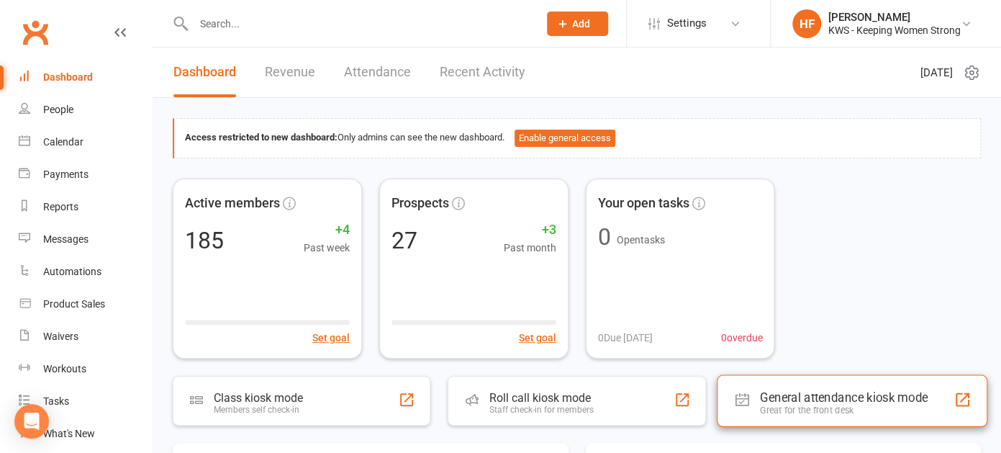
click at [815, 404] on div "Great for the front desk" at bounding box center [844, 409] width 168 height 11
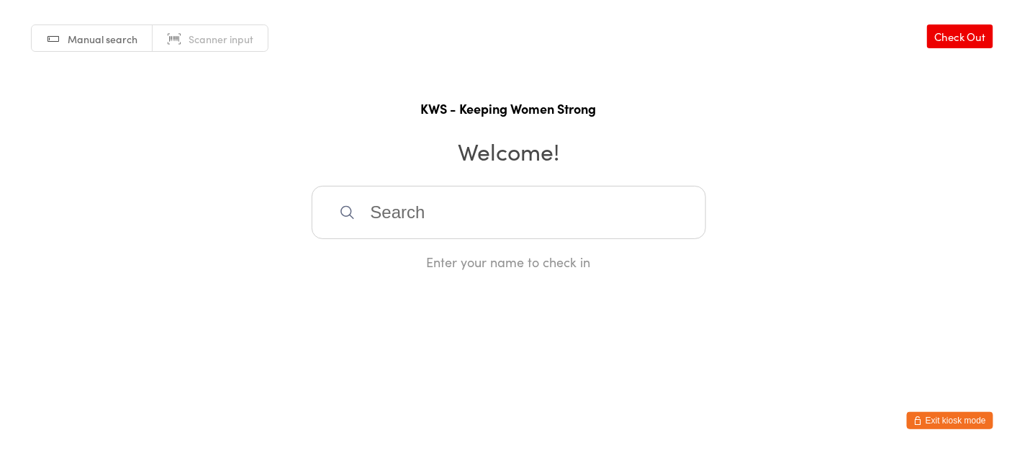
click at [398, 217] on input "search" at bounding box center [509, 212] width 394 height 53
click at [461, 217] on input "search" at bounding box center [509, 212] width 394 height 53
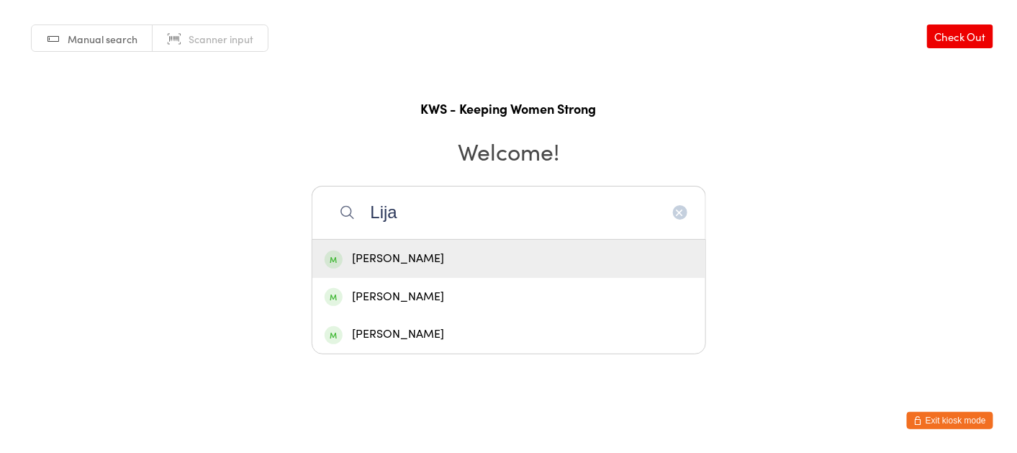
type input "Lija"
click at [407, 258] on div "[PERSON_NAME]" at bounding box center [509, 258] width 368 height 19
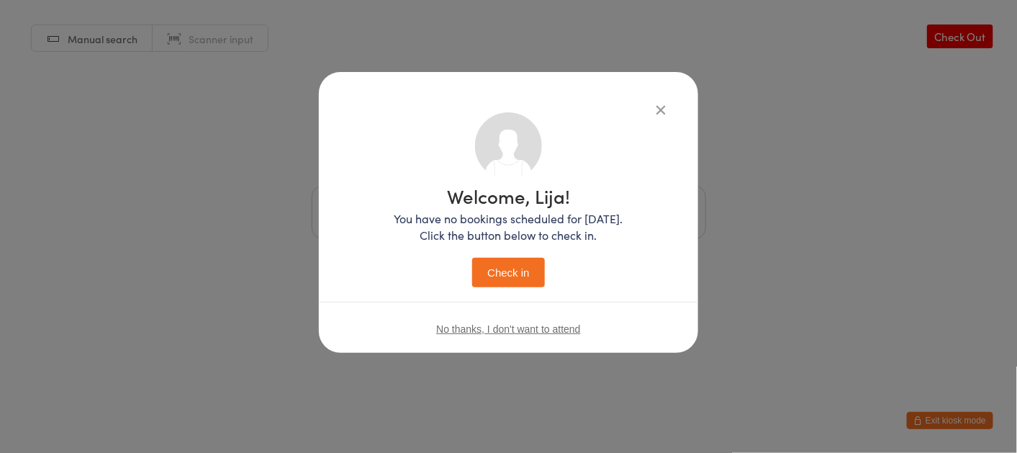
click at [509, 274] on button "Check in" at bounding box center [508, 273] width 72 height 30
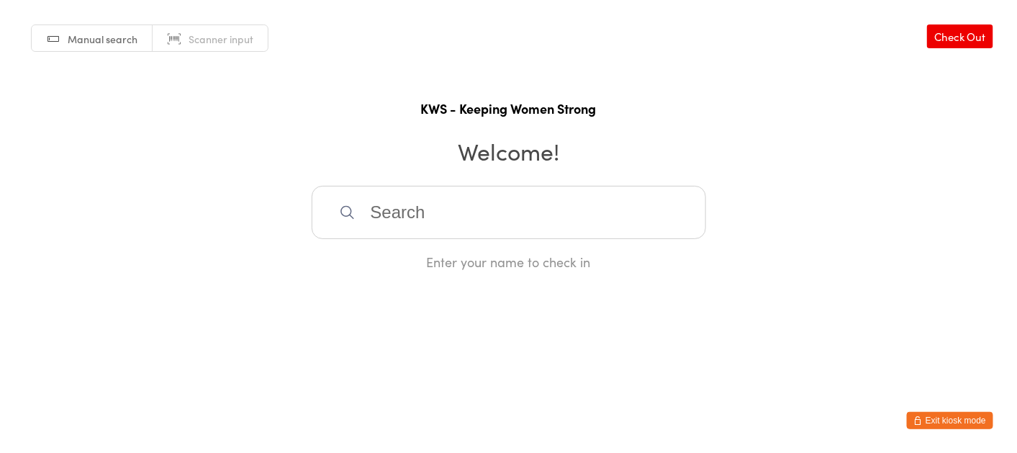
click at [383, 207] on input "search" at bounding box center [509, 212] width 394 height 53
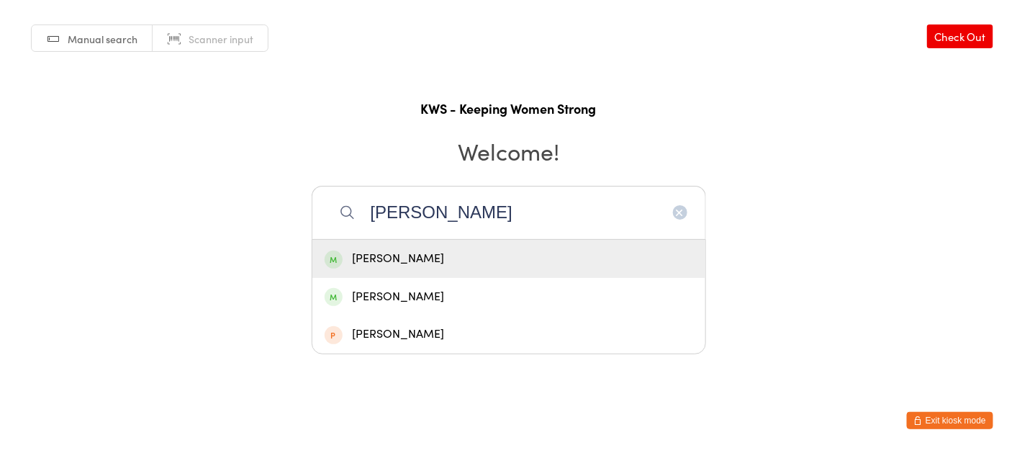
type input "erica mack"
click at [401, 258] on div "Erica MacKinnon" at bounding box center [509, 258] width 368 height 19
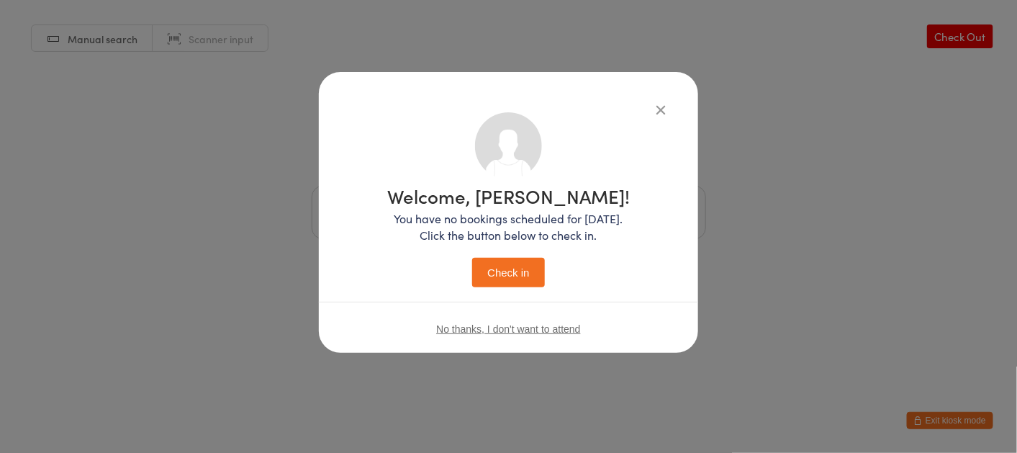
click at [528, 270] on button "Check in" at bounding box center [508, 273] width 72 height 30
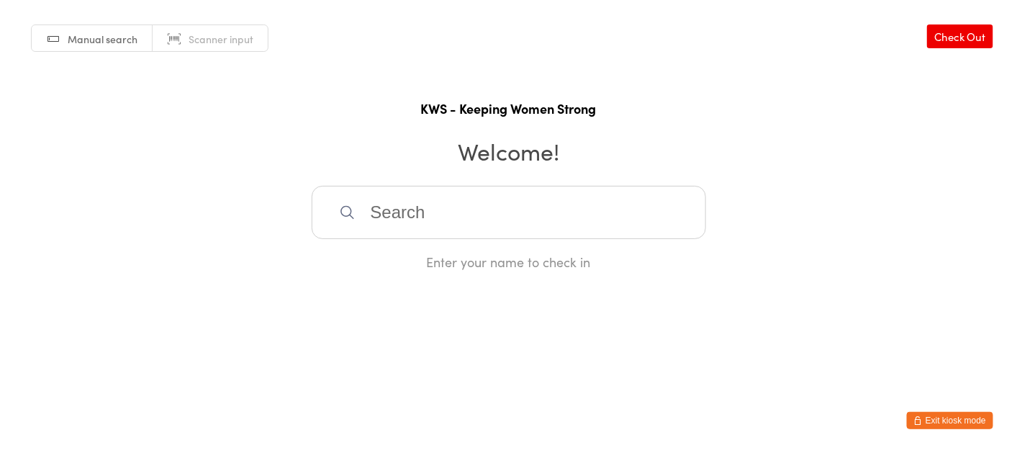
click at [380, 213] on input "search" at bounding box center [509, 212] width 394 height 53
type input "gw"
click at [394, 255] on div "Gwyn Shewan" at bounding box center [509, 258] width 368 height 19
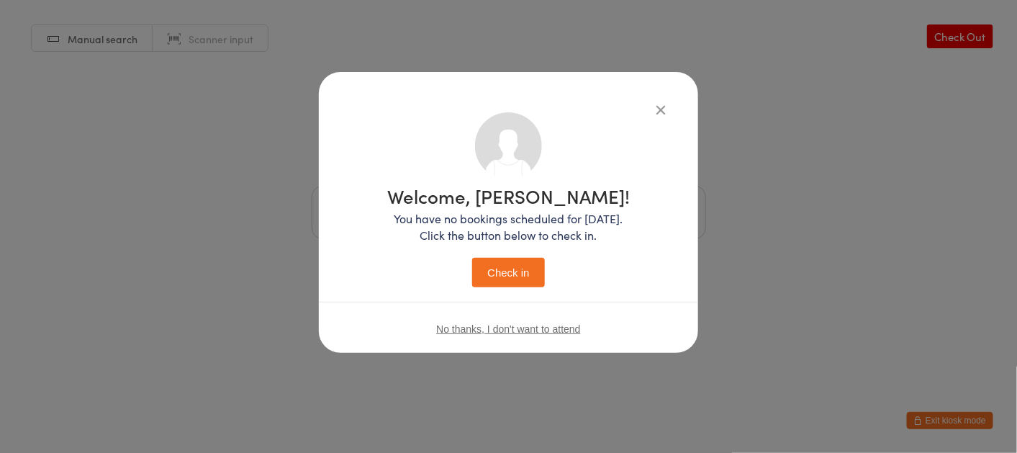
click at [509, 273] on button "Check in" at bounding box center [508, 273] width 72 height 30
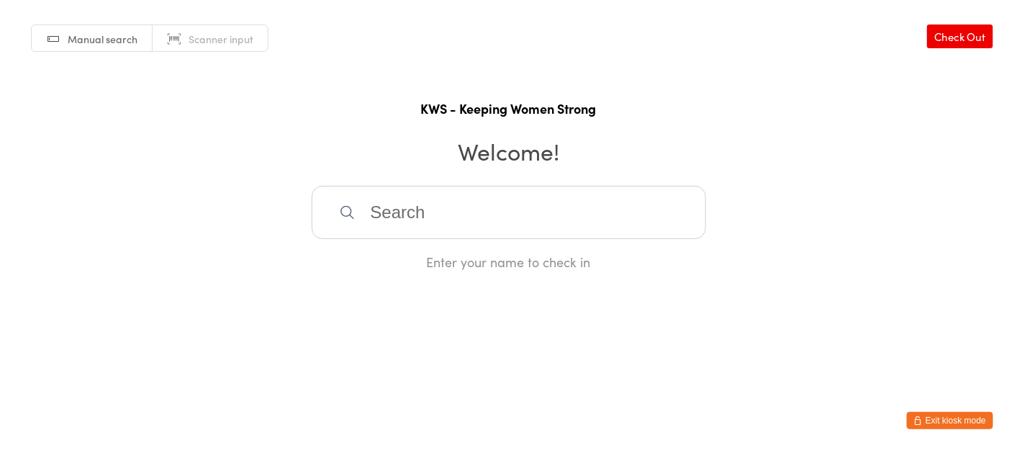
click at [433, 220] on input "search" at bounding box center [509, 212] width 394 height 53
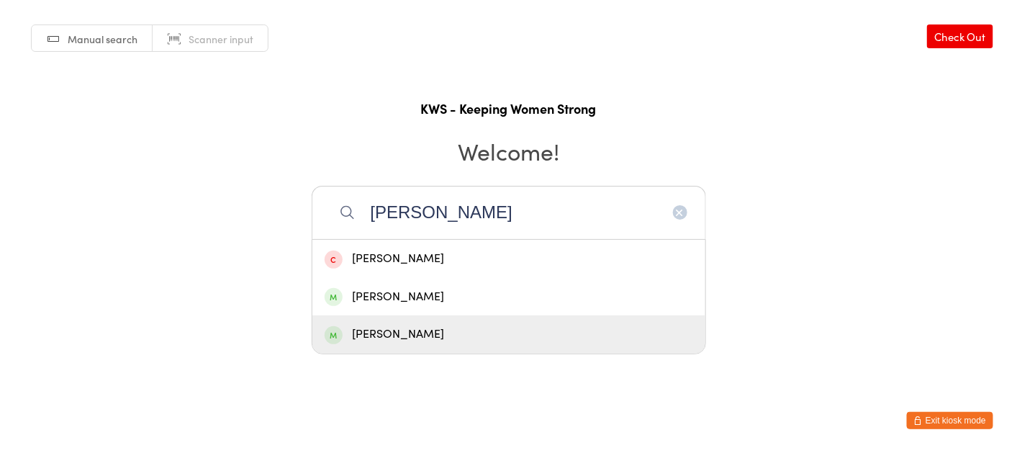
type input "kerr"
click at [424, 335] on div "Kerryl McShane" at bounding box center [509, 334] width 368 height 19
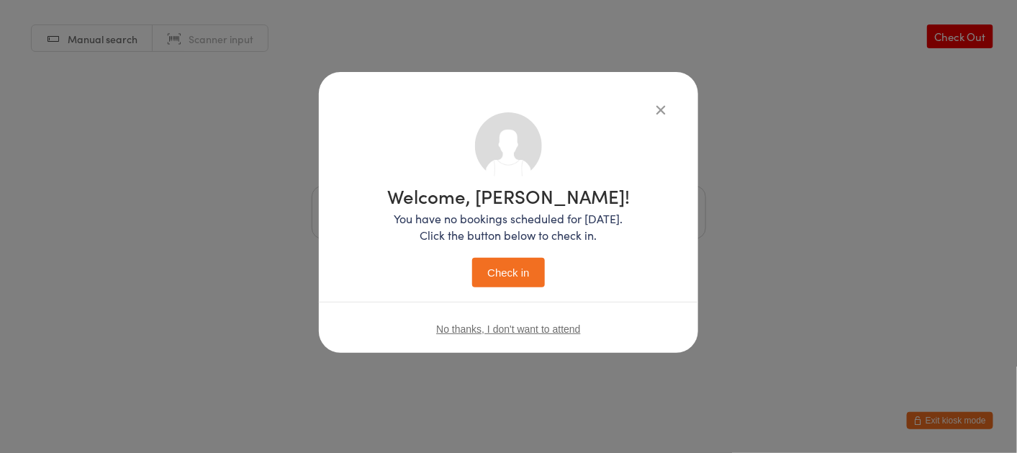
click at [513, 266] on button "Check in" at bounding box center [508, 273] width 72 height 30
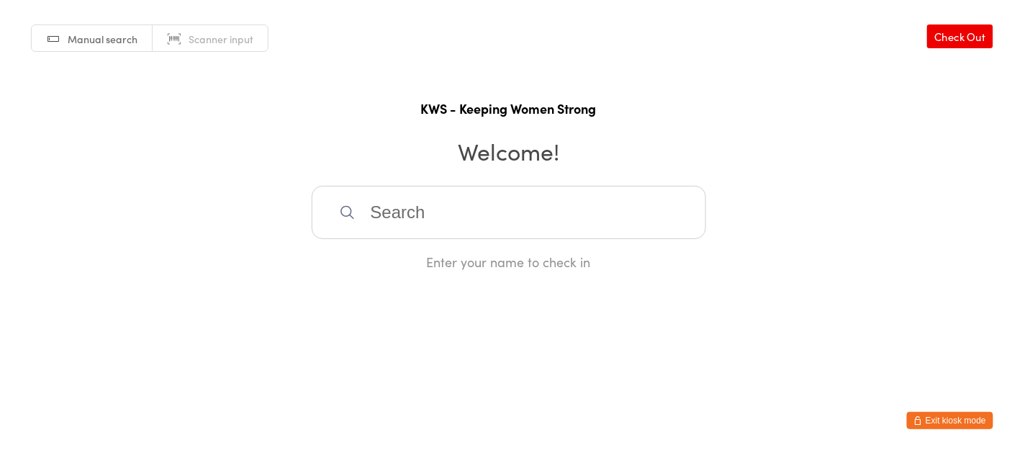
click at [375, 203] on input "search" at bounding box center [509, 212] width 394 height 53
type input "glory"
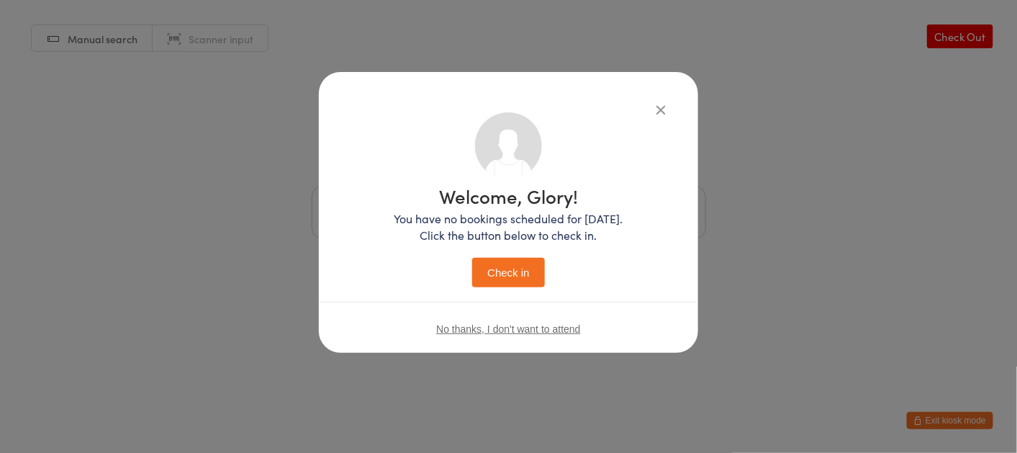
click at [472, 258] on button "Check in" at bounding box center [508, 273] width 72 height 30
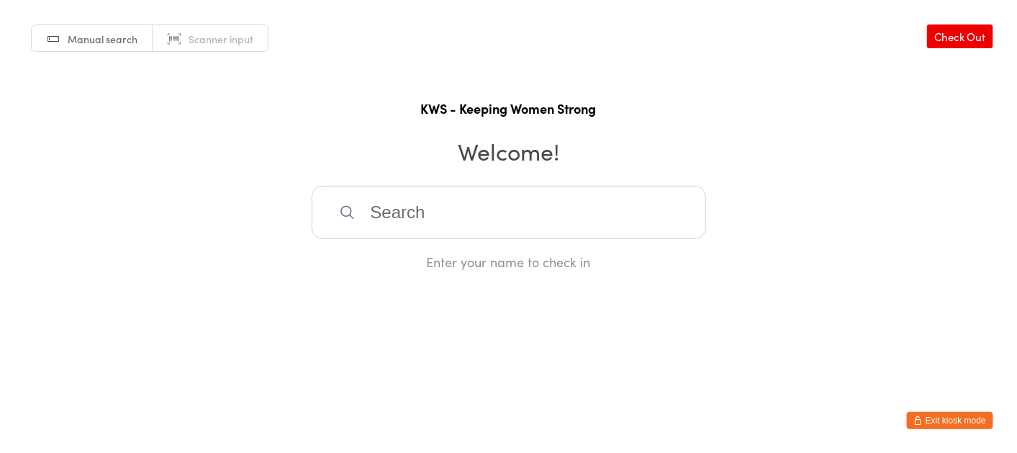
click at [420, 220] on input "search" at bounding box center [509, 212] width 394 height 53
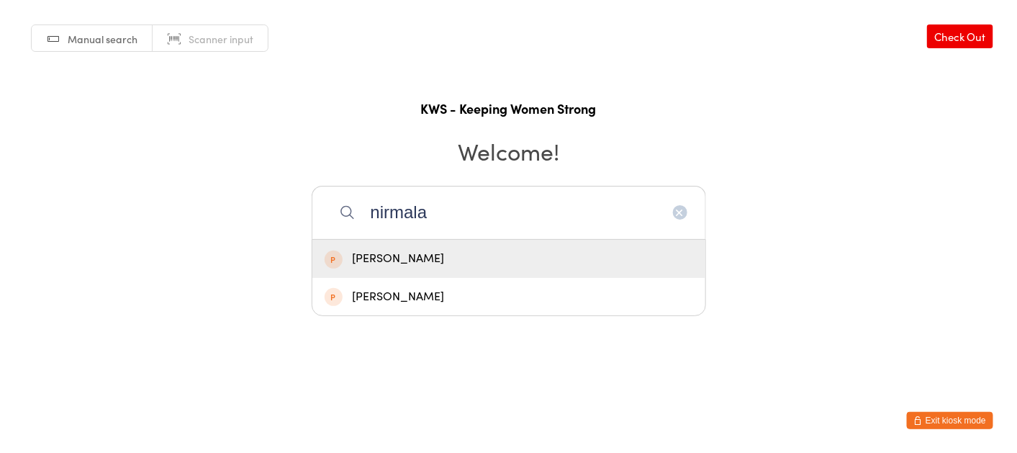
type input "nirmala"
click at [419, 245] on div "Nirmala Velusamy" at bounding box center [508, 259] width 393 height 38
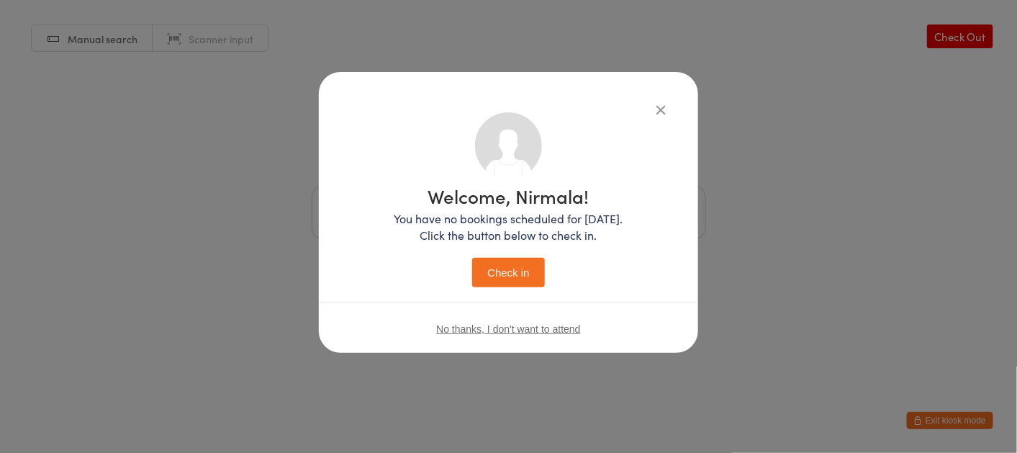
click at [485, 263] on button "Check in" at bounding box center [508, 273] width 72 height 30
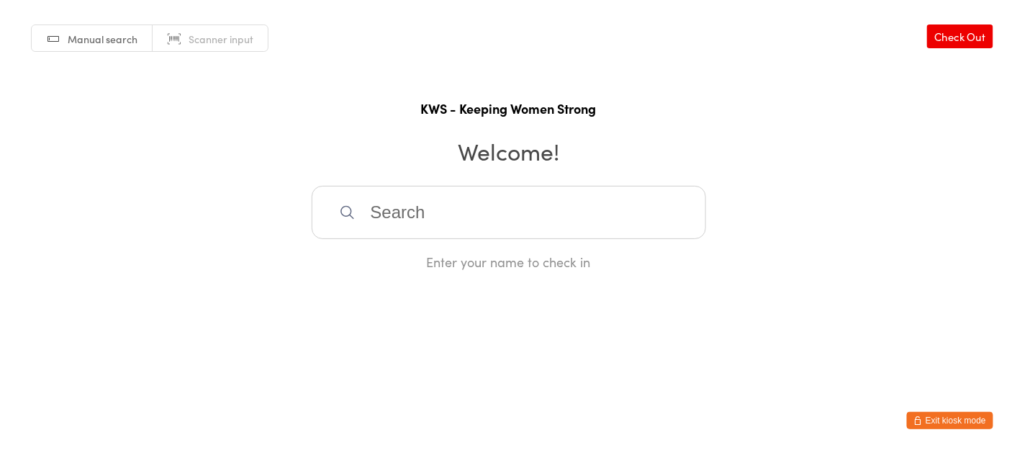
click at [379, 214] on input "search" at bounding box center [509, 212] width 394 height 53
type input "lorr"
drag, startPoint x: 420, startPoint y: 259, endPoint x: 442, endPoint y: 297, distance: 44.2
click at [421, 263] on div "Lorraine McGuire" at bounding box center [509, 258] width 368 height 19
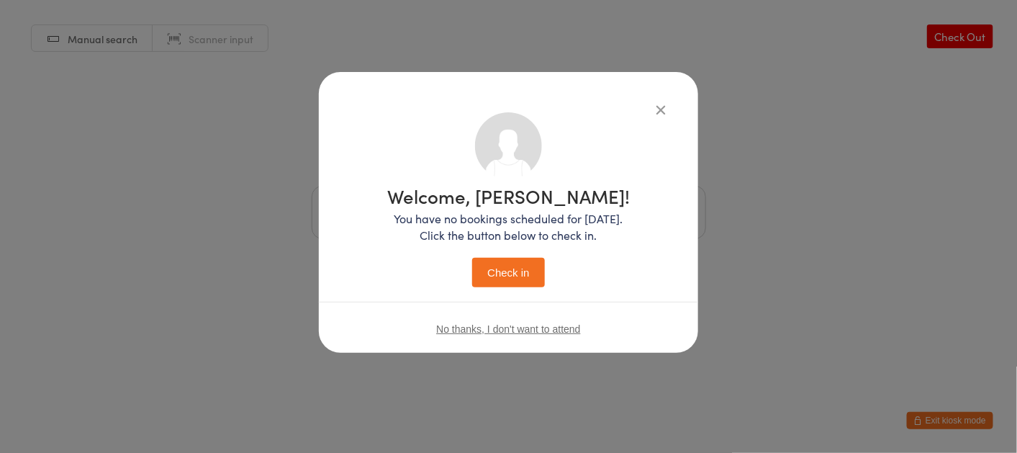
click at [515, 273] on button "Check in" at bounding box center [508, 273] width 72 height 30
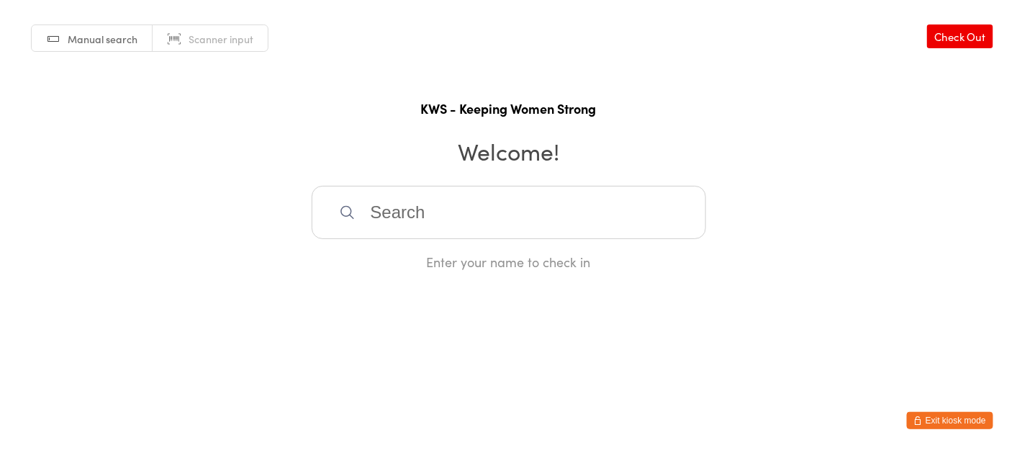
drag, startPoint x: 387, startPoint y: 213, endPoint x: 384, endPoint y: 222, distance: 9.1
click at [384, 222] on input "search" at bounding box center [509, 212] width 394 height 53
type input "bri"
drag, startPoint x: 401, startPoint y: 255, endPoint x: 407, endPoint y: 263, distance: 10.8
click at [400, 258] on div "Bridget Collins" at bounding box center [509, 258] width 368 height 19
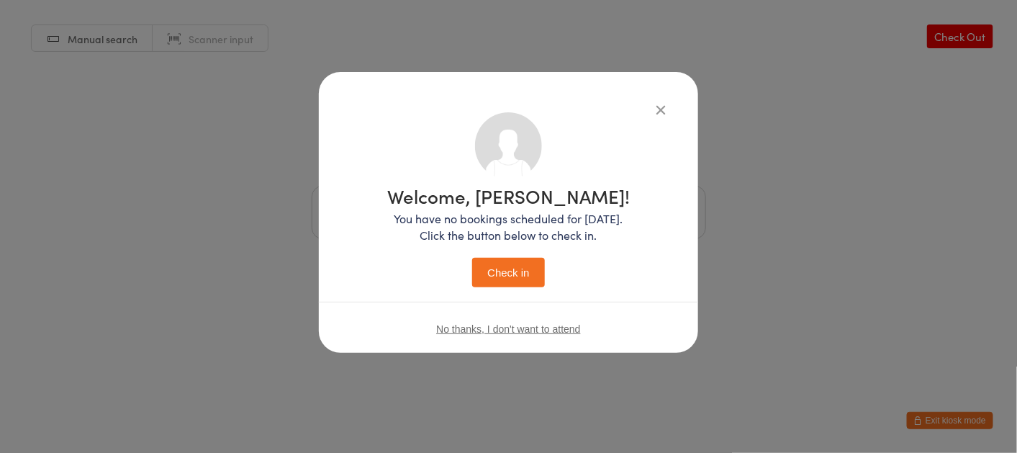
click at [510, 277] on button "Check in" at bounding box center [508, 273] width 72 height 30
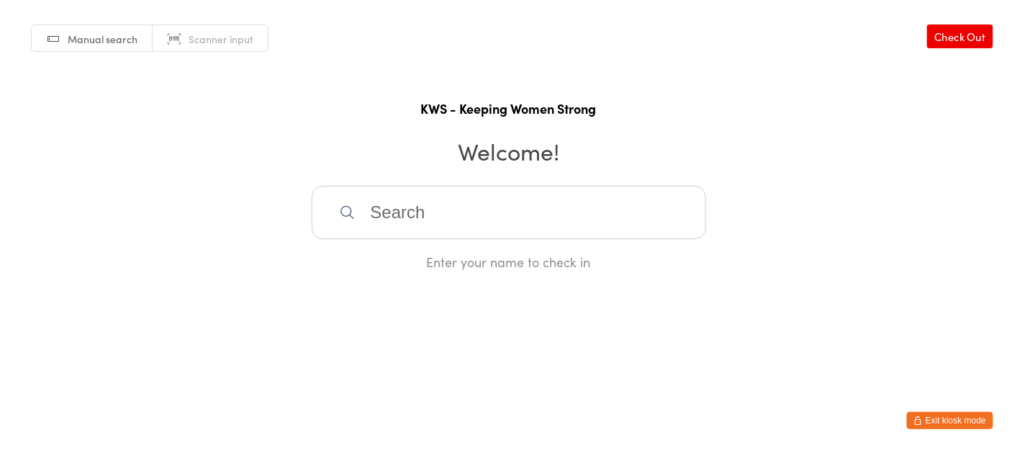
drag, startPoint x: 568, startPoint y: 260, endPoint x: 604, endPoint y: 261, distance: 36.0
click at [571, 261] on div "Enter your name to check in" at bounding box center [509, 262] width 394 height 18
drag, startPoint x: 410, startPoint y: 207, endPoint x: 415, endPoint y: 194, distance: 13.2
click at [412, 205] on input "search" at bounding box center [509, 212] width 394 height 53
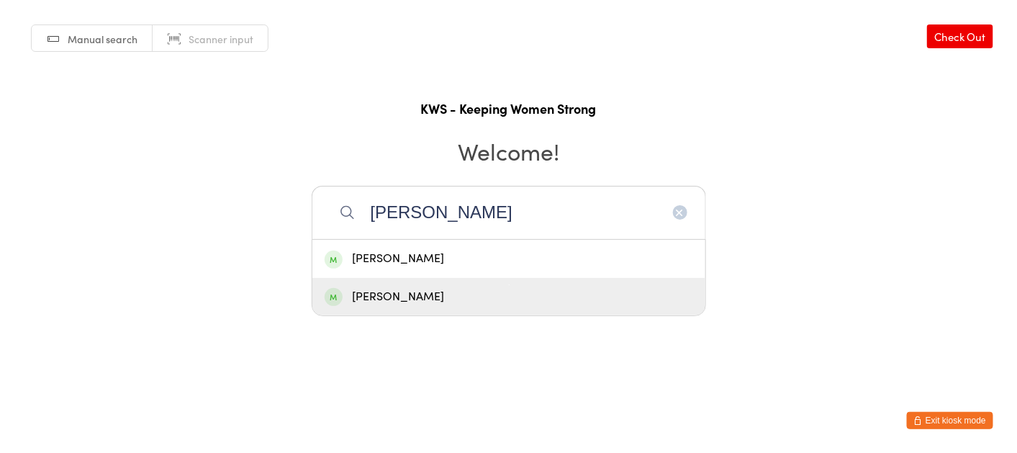
type input "helen f"
click at [410, 294] on div "Helen Fisher" at bounding box center [509, 296] width 368 height 19
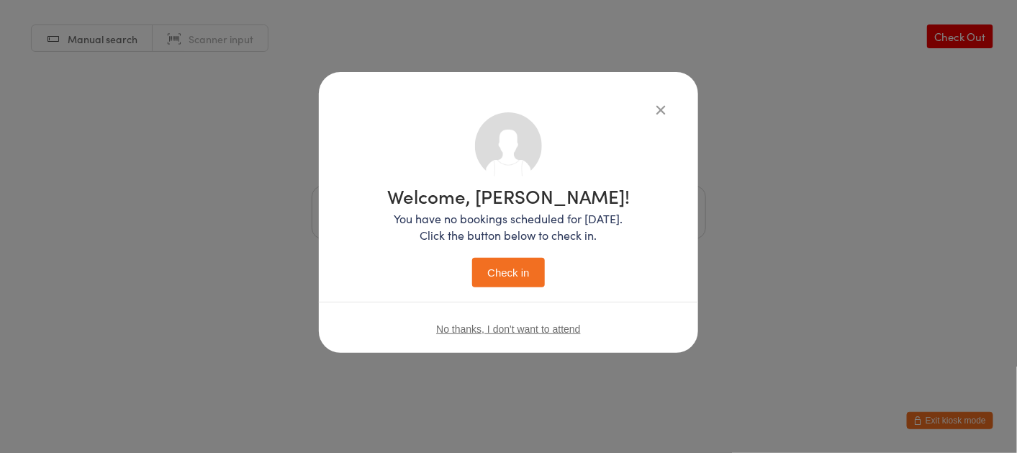
click at [519, 268] on button "Check in" at bounding box center [508, 273] width 72 height 30
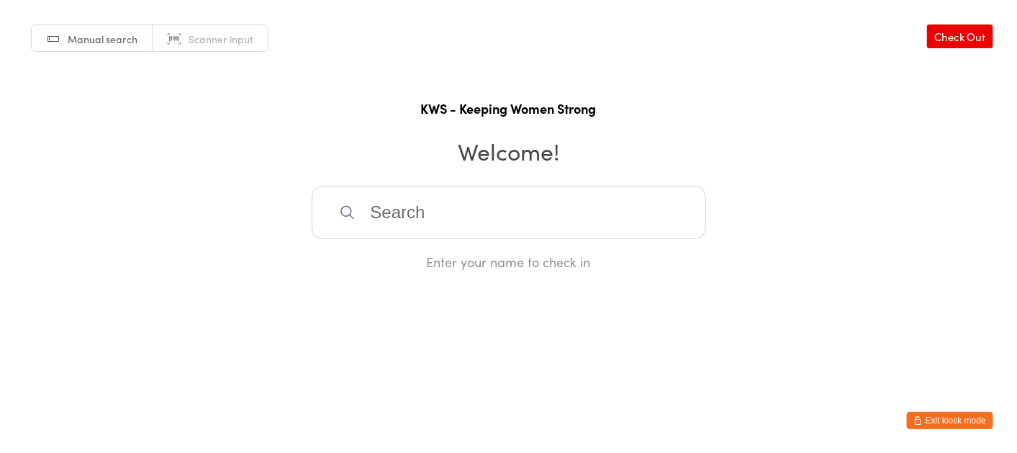
click at [367, 211] on input "search" at bounding box center [509, 212] width 394 height 53
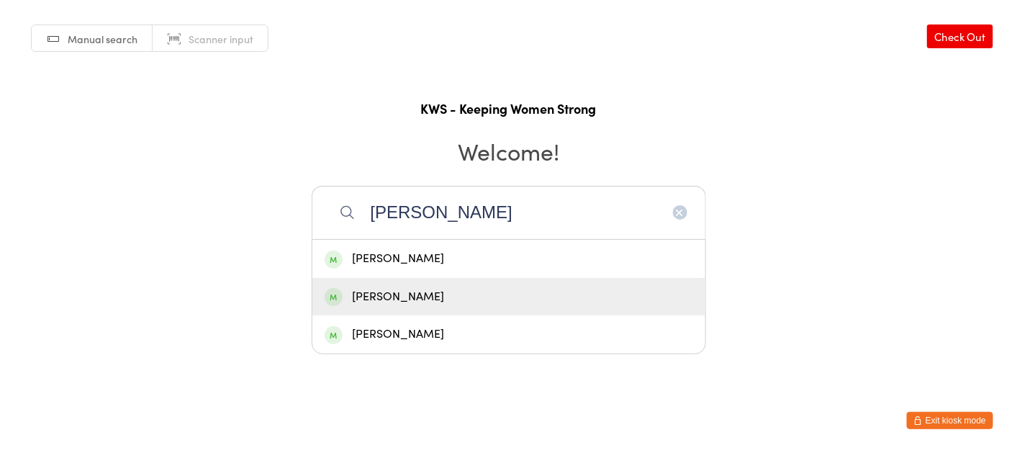
type input "julia"
click at [386, 287] on div "Julia Hancy" at bounding box center [509, 296] width 368 height 19
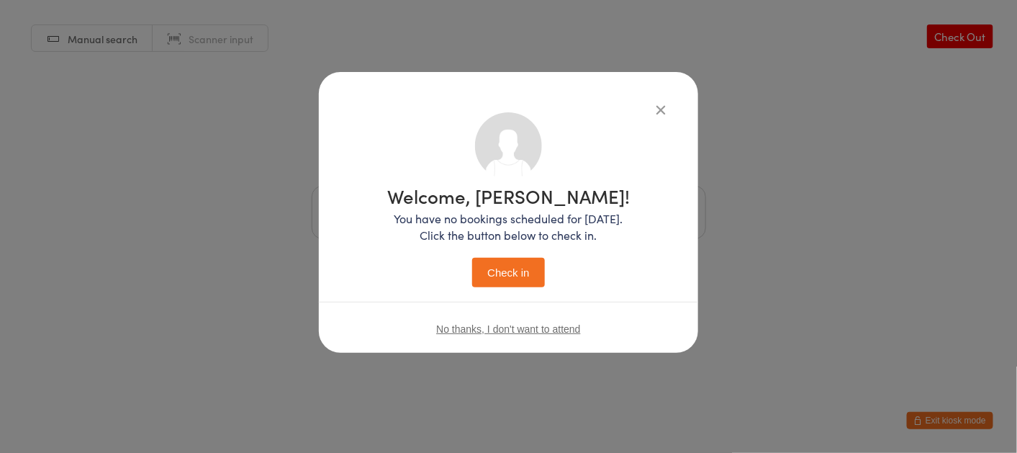
click at [512, 266] on button "Check in" at bounding box center [508, 273] width 72 height 30
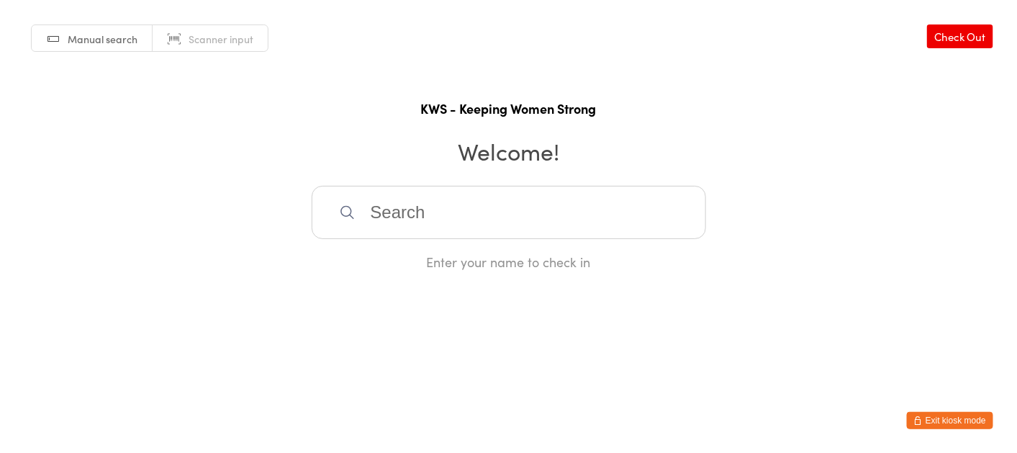
click at [370, 212] on input "search" at bounding box center [509, 212] width 394 height 53
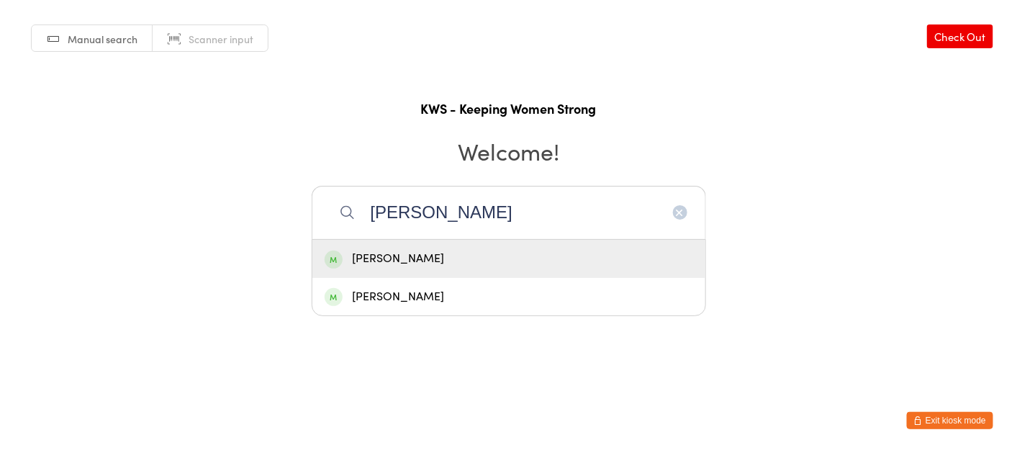
type input "roslyn"
click at [379, 258] on div "Roslyn Bartholomaeus" at bounding box center [509, 258] width 368 height 19
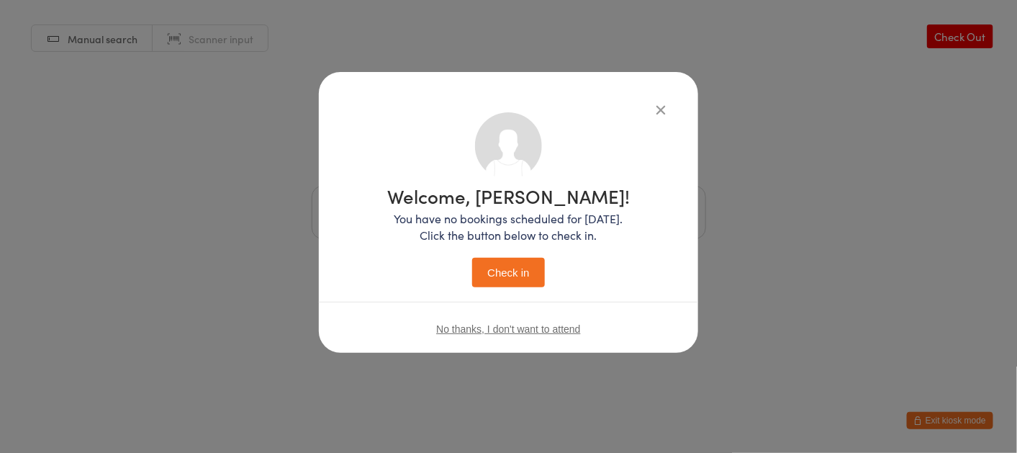
click at [498, 272] on button "Check in" at bounding box center [508, 273] width 72 height 30
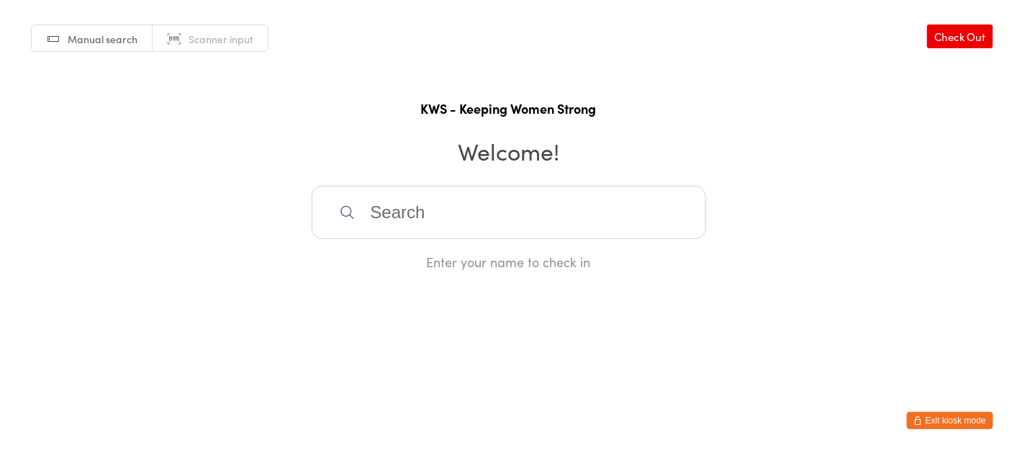
click at [401, 217] on input "search" at bounding box center [509, 212] width 394 height 53
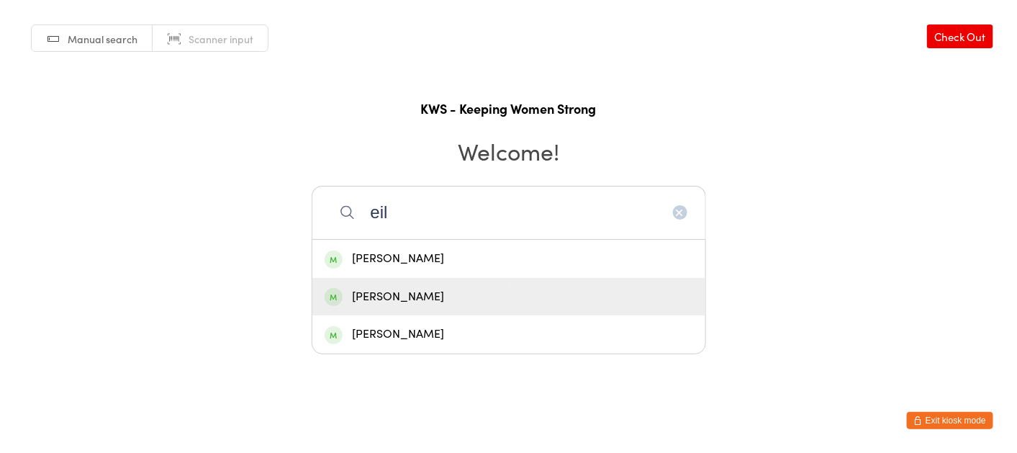
type input "eil"
click at [382, 296] on div "Eilis Murphy" at bounding box center [509, 296] width 368 height 19
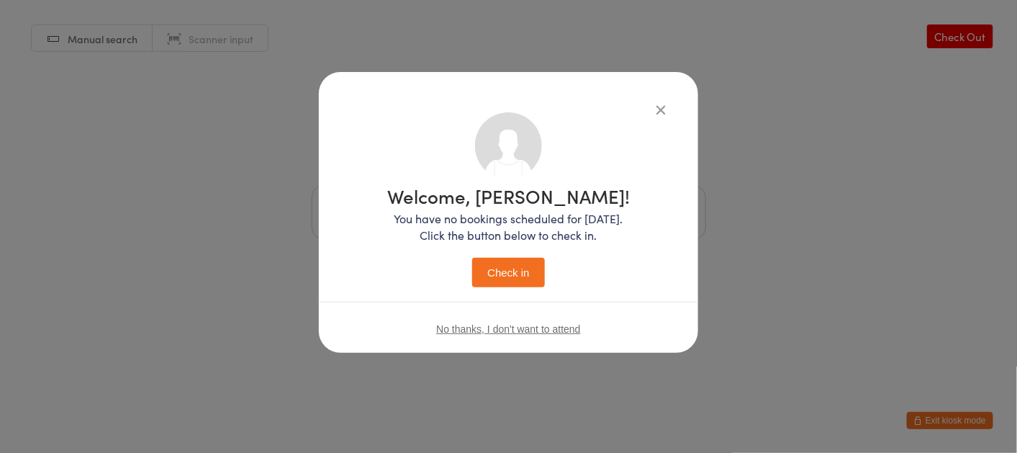
click at [491, 270] on button "Check in" at bounding box center [508, 273] width 72 height 30
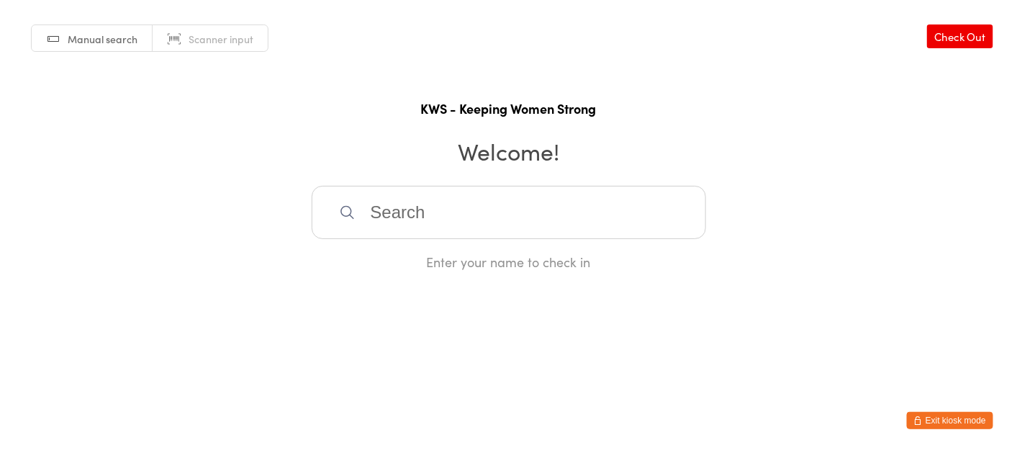
click at [392, 206] on input "search" at bounding box center [509, 212] width 394 height 53
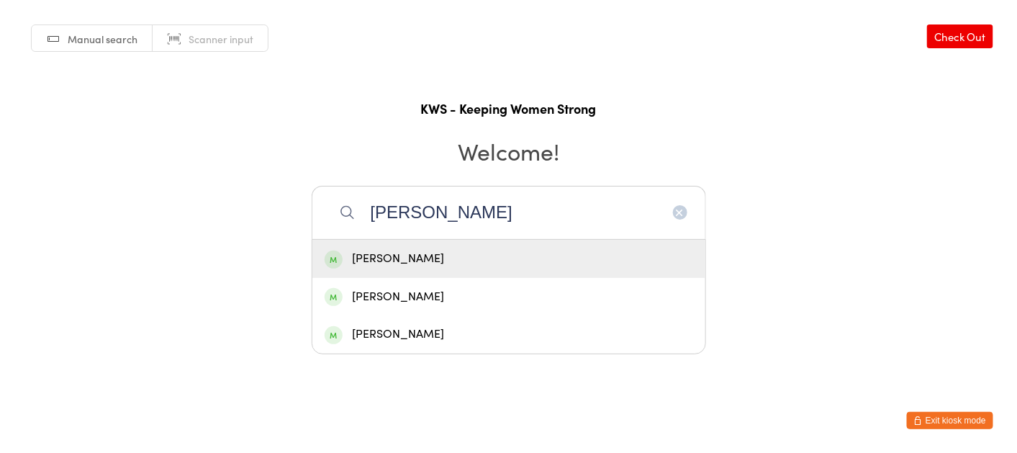
type input "julie"
click at [412, 256] on div "Julie Marshall" at bounding box center [509, 258] width 368 height 19
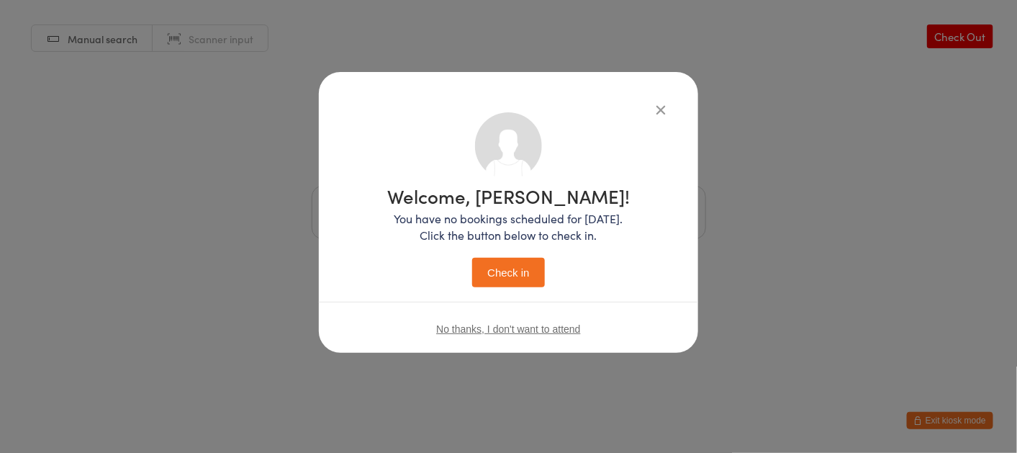
drag, startPoint x: 510, startPoint y: 265, endPoint x: 502, endPoint y: 281, distance: 18.0
click at [505, 278] on button "Check in" at bounding box center [508, 273] width 72 height 30
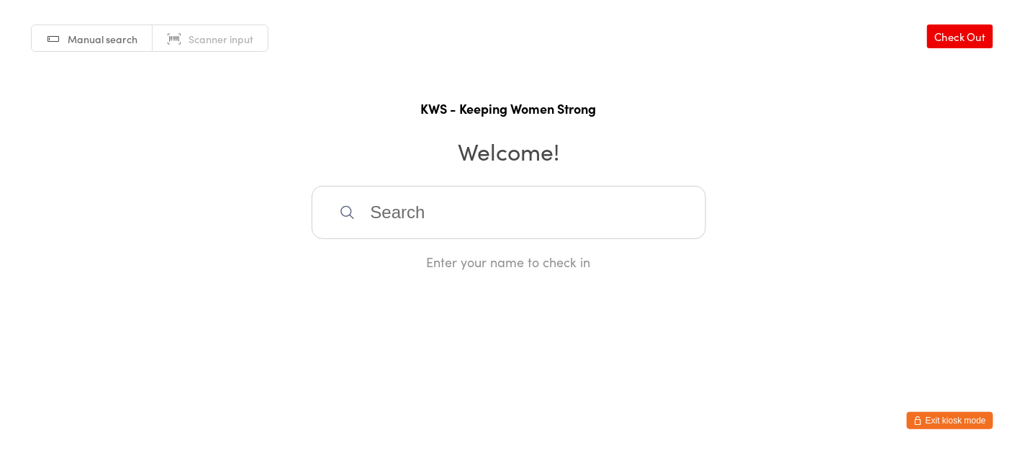
click at [402, 238] on input "search" at bounding box center [509, 212] width 394 height 53
click at [402, 231] on input "search" at bounding box center [509, 212] width 394 height 53
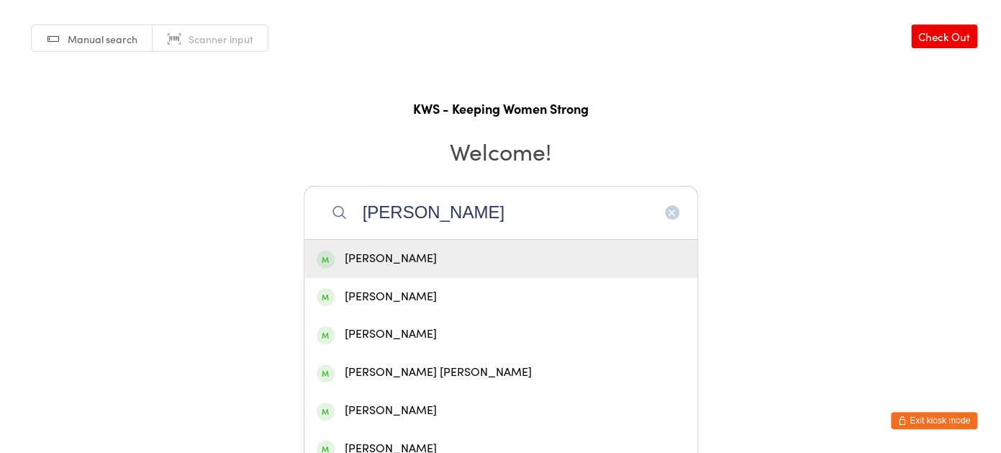
type input "sherryl"
click at [364, 251] on div "Sherryl Bennett" at bounding box center [501, 258] width 368 height 19
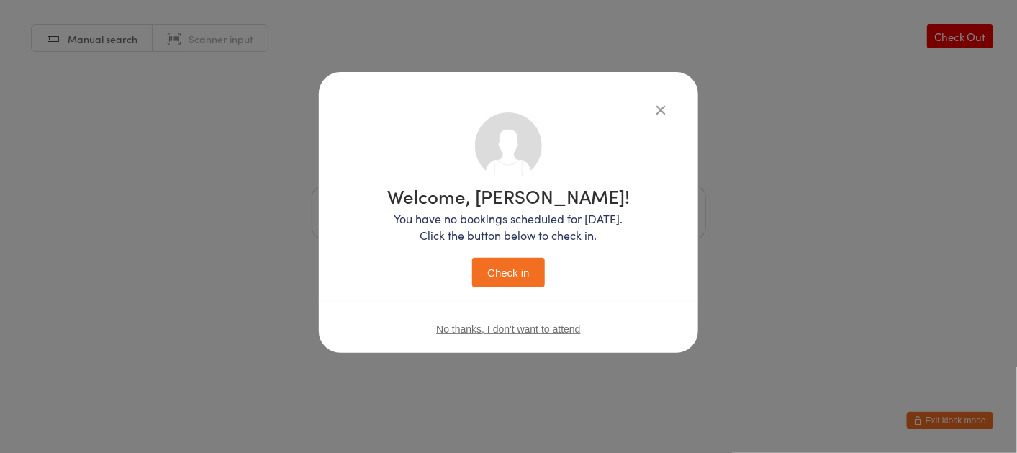
drag, startPoint x: 488, startPoint y: 263, endPoint x: 437, endPoint y: 248, distance: 53.3
click at [485, 261] on button "Check in" at bounding box center [508, 273] width 72 height 30
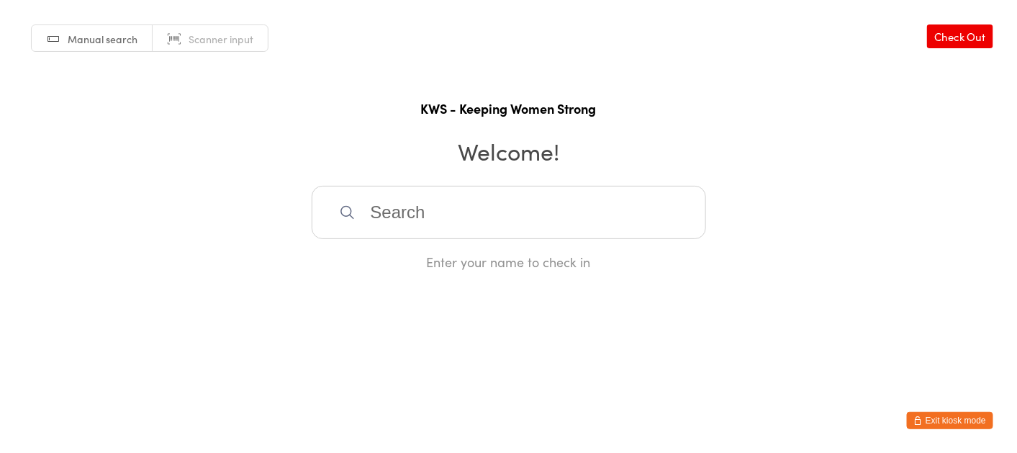
click at [367, 207] on input "search" at bounding box center [509, 212] width 394 height 53
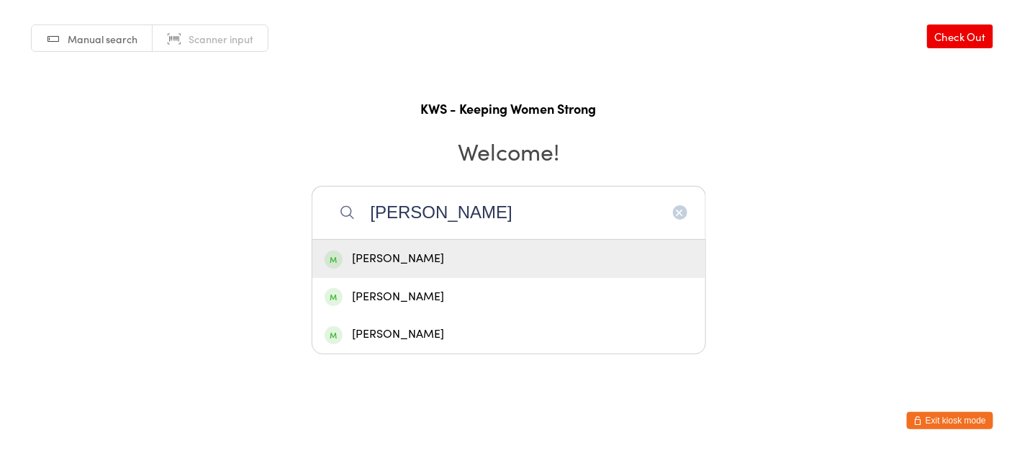
type input "Faye"
click at [396, 260] on div "Faye Thurley" at bounding box center [509, 258] width 368 height 19
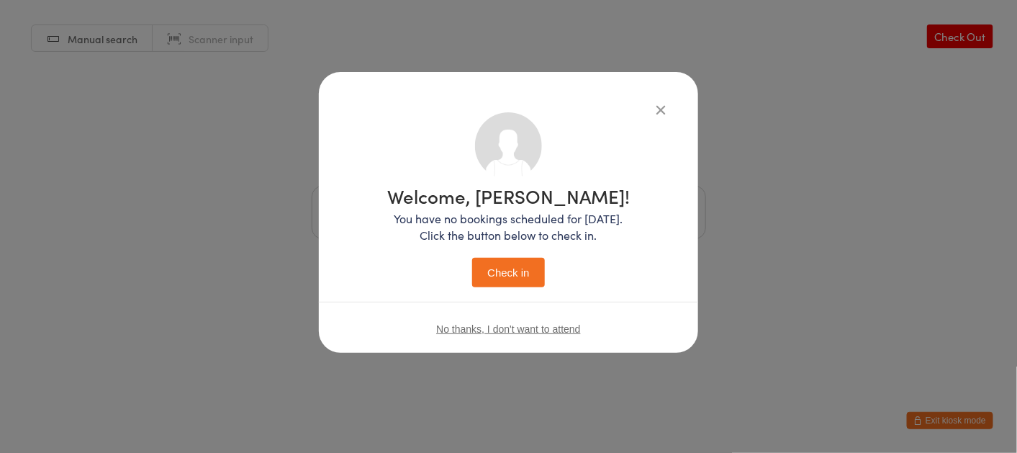
click at [507, 273] on button "Check in" at bounding box center [508, 273] width 72 height 30
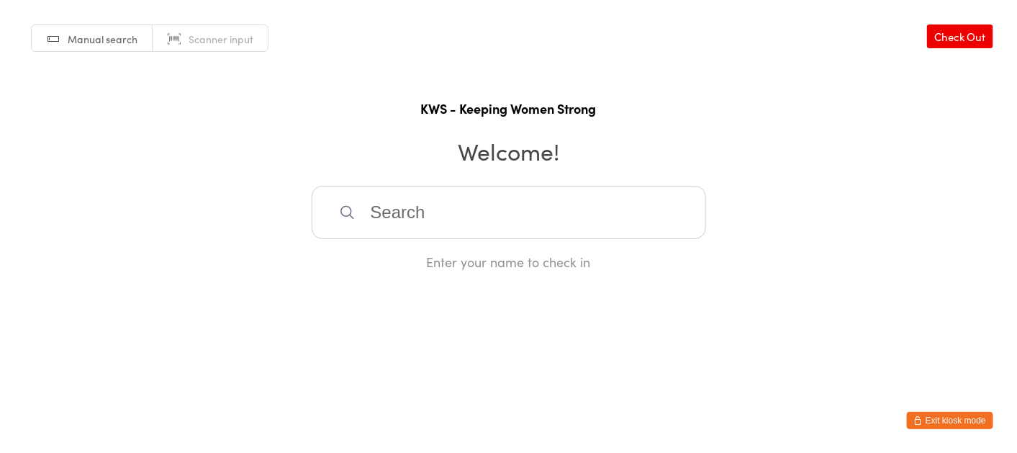
click at [418, 199] on input "search" at bounding box center [509, 212] width 394 height 53
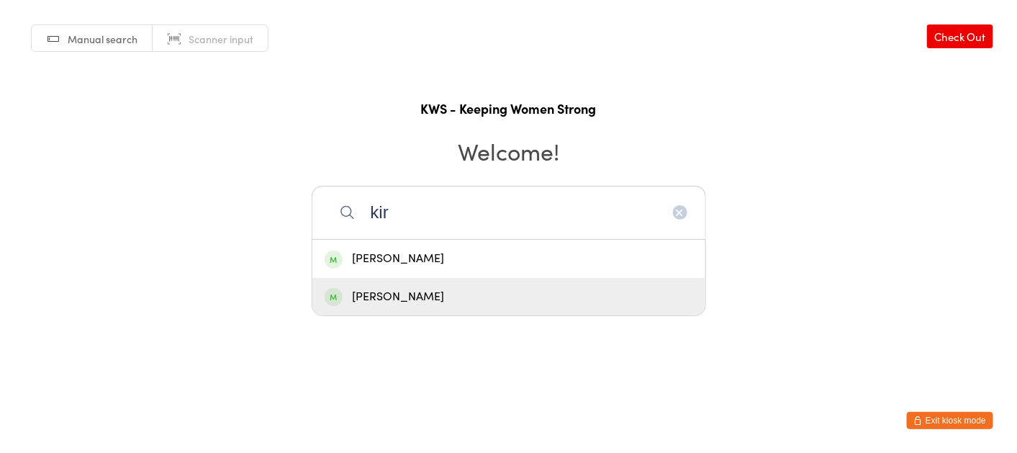
type input "kir"
click at [394, 297] on div "Kirsty Moynihan" at bounding box center [509, 296] width 368 height 19
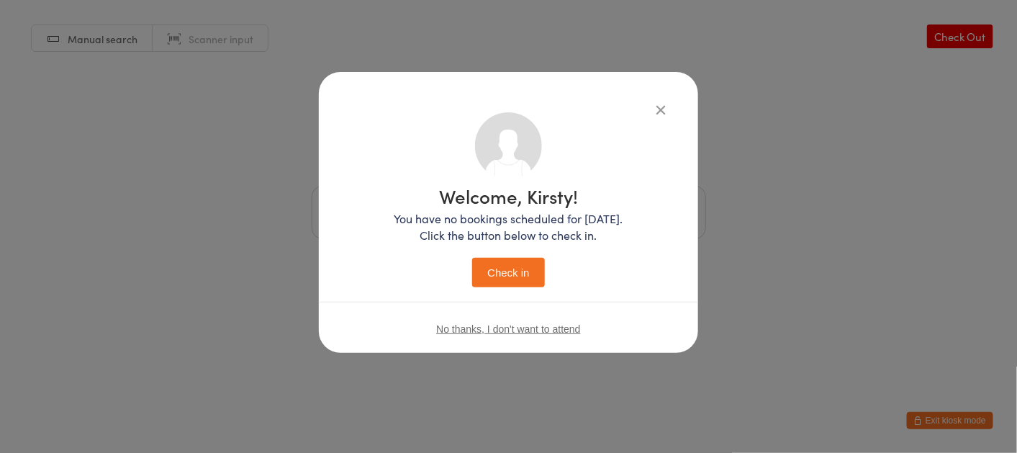
click at [507, 276] on button "Check in" at bounding box center [508, 273] width 72 height 30
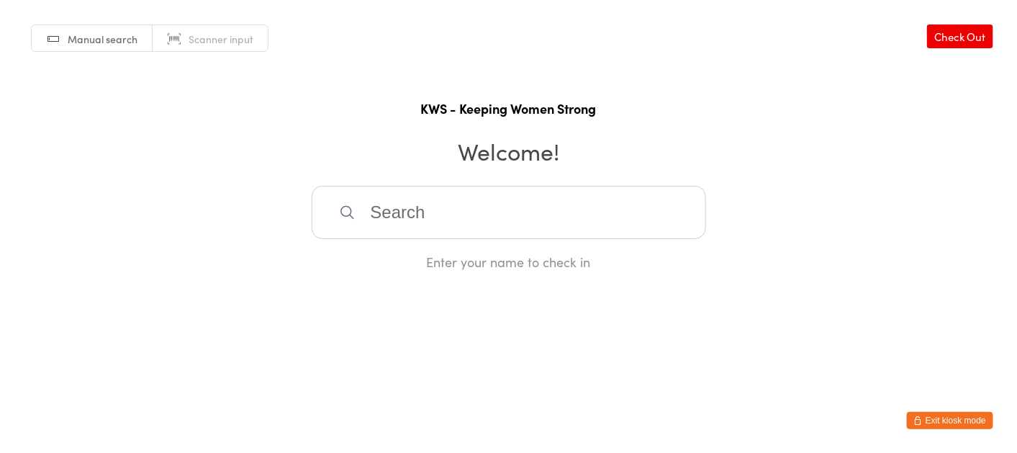
click at [499, 225] on input "search" at bounding box center [509, 212] width 394 height 53
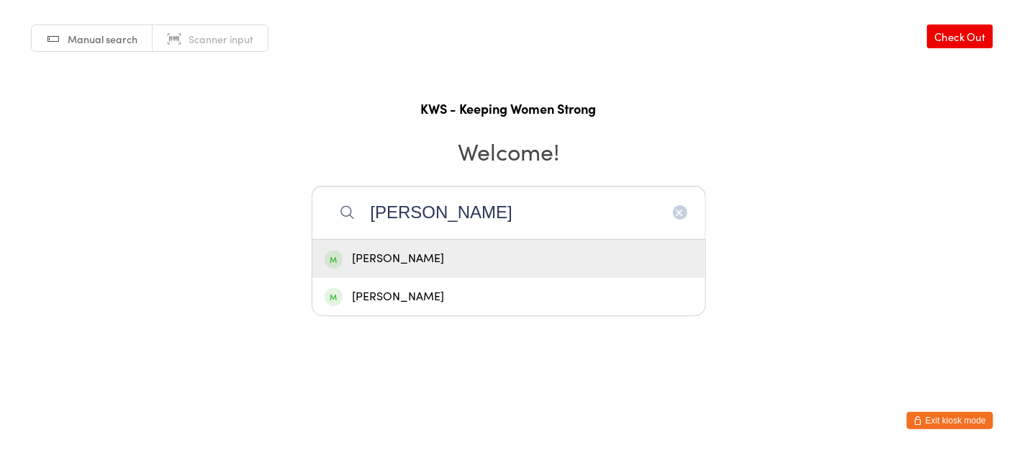
type input "terri"
click at [423, 249] on div "Terri Emin" at bounding box center [509, 258] width 368 height 19
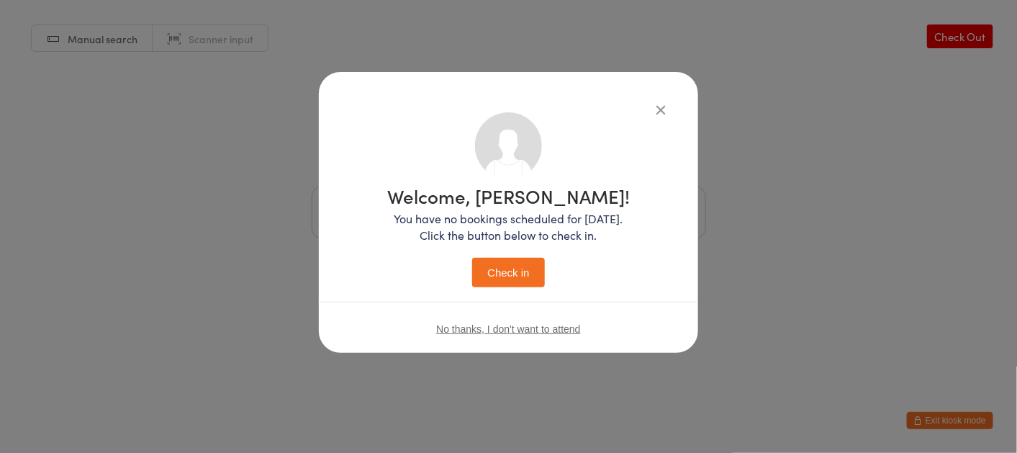
click at [525, 271] on button "Check in" at bounding box center [508, 273] width 72 height 30
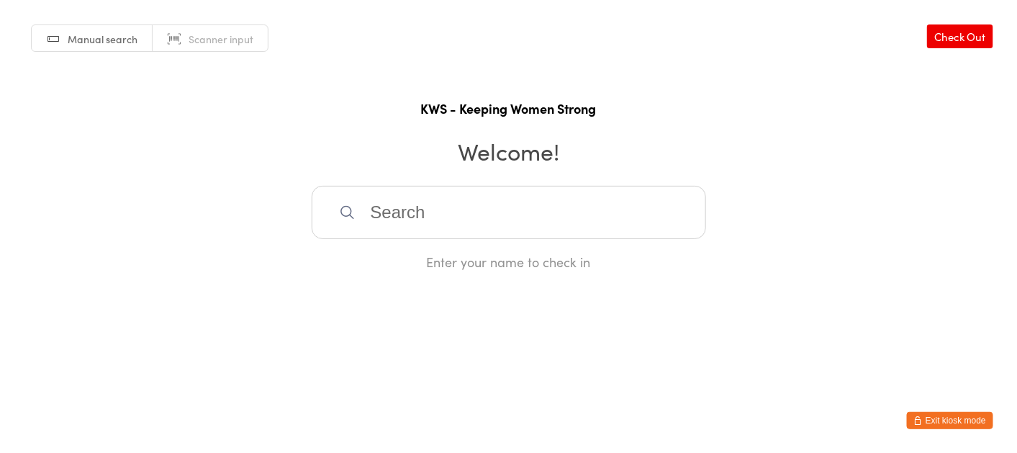
click at [479, 221] on input "search" at bounding box center [509, 212] width 394 height 53
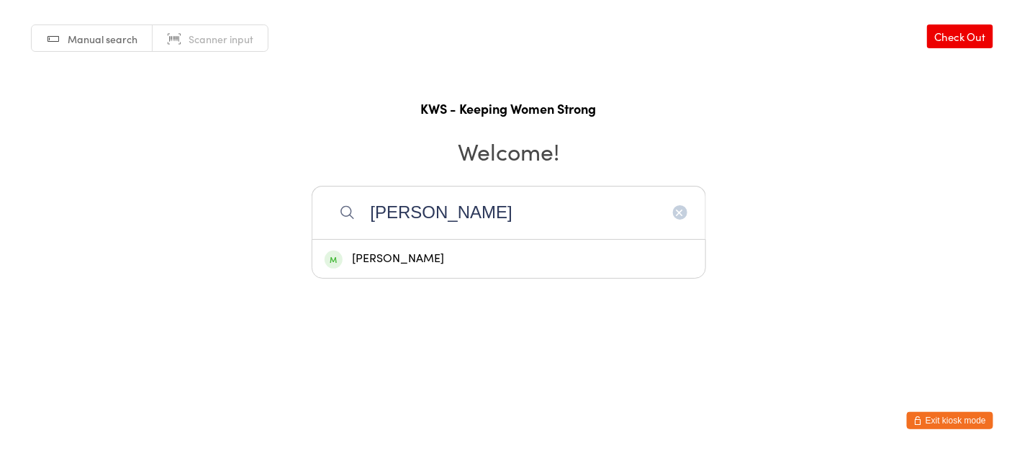
type input "yvonne"
click at [450, 262] on div "Yvonne Karsten" at bounding box center [509, 258] width 368 height 19
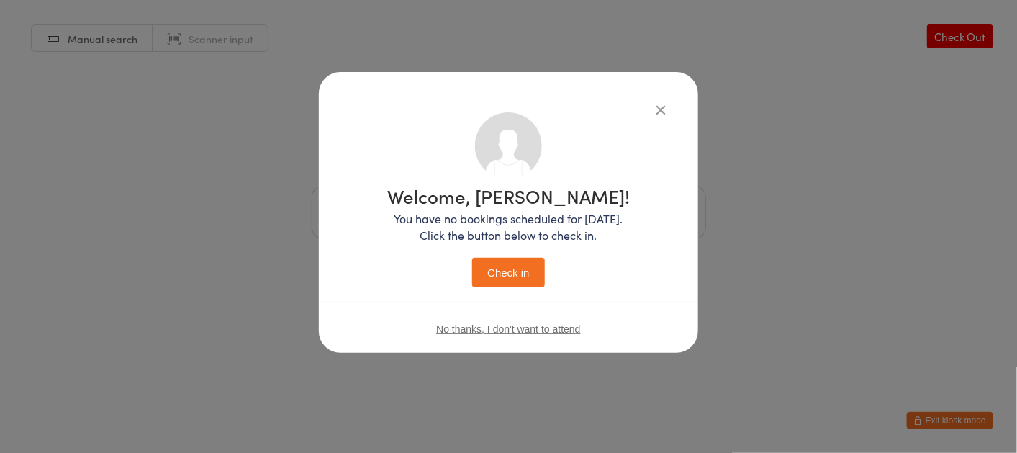
click at [525, 277] on button "Check in" at bounding box center [508, 273] width 72 height 30
